Goal: Task Accomplishment & Management: Complete application form

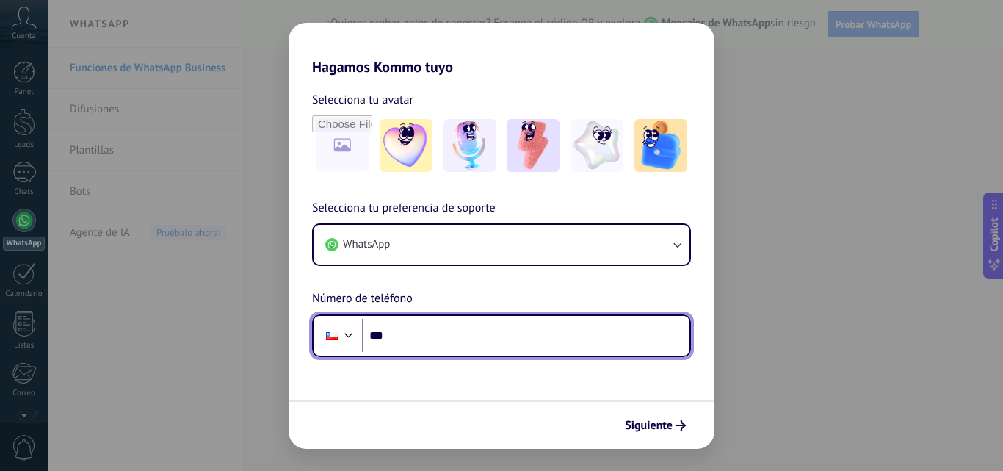
click at [408, 325] on input "***" at bounding box center [525, 336] width 327 height 34
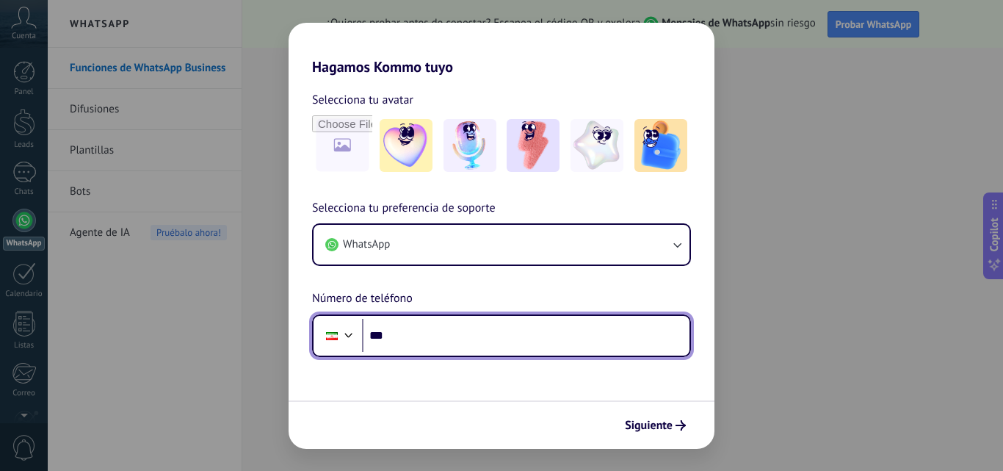
type input "**"
type input "***"
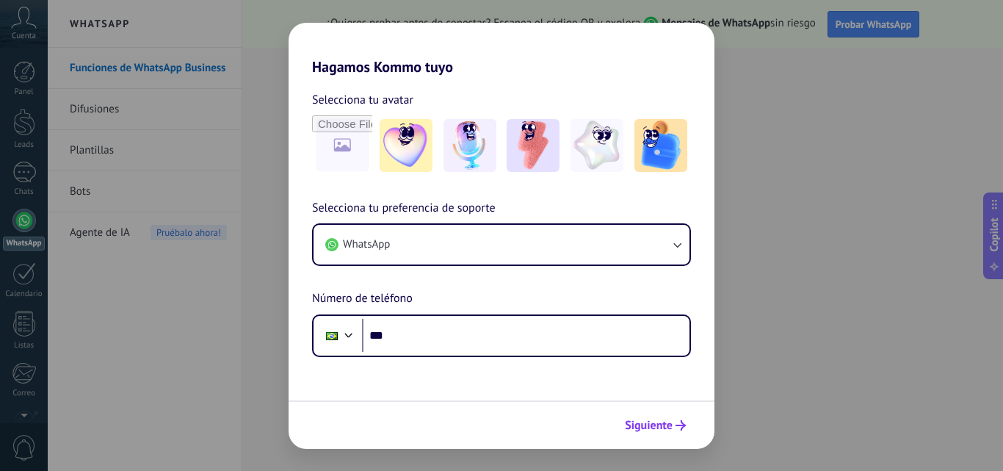
click at [673, 420] on span "Siguiente" at bounding box center [655, 425] width 61 height 10
